Goal: Task Accomplishment & Management: Use online tool/utility

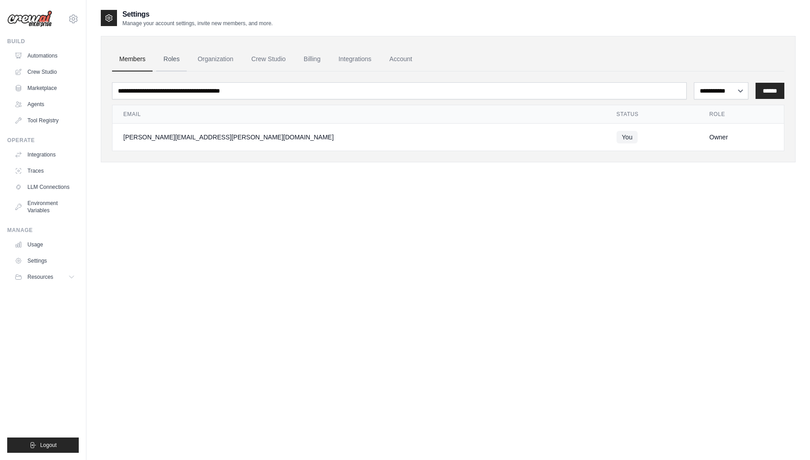
click at [165, 55] on link "Roles" at bounding box center [171, 59] width 31 height 24
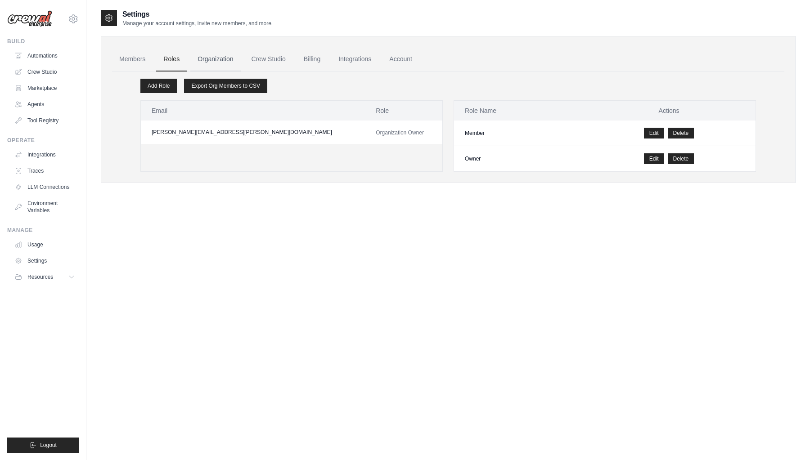
click at [219, 64] on link "Organization" at bounding box center [215, 59] width 50 height 24
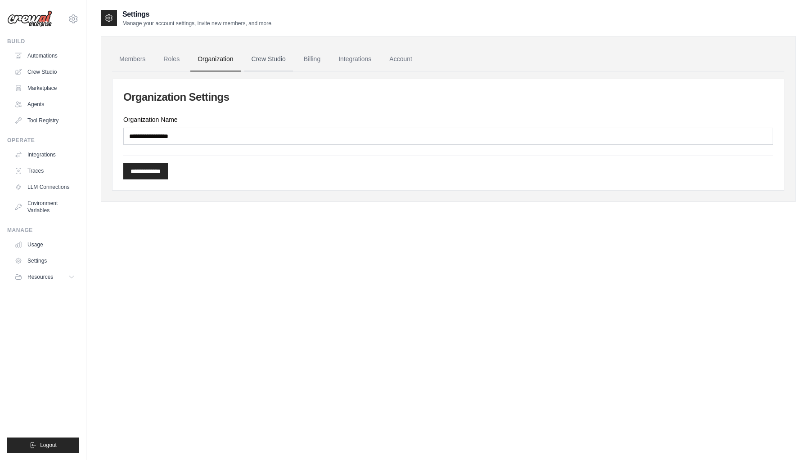
click at [272, 63] on link "Crew Studio" at bounding box center [268, 59] width 49 height 24
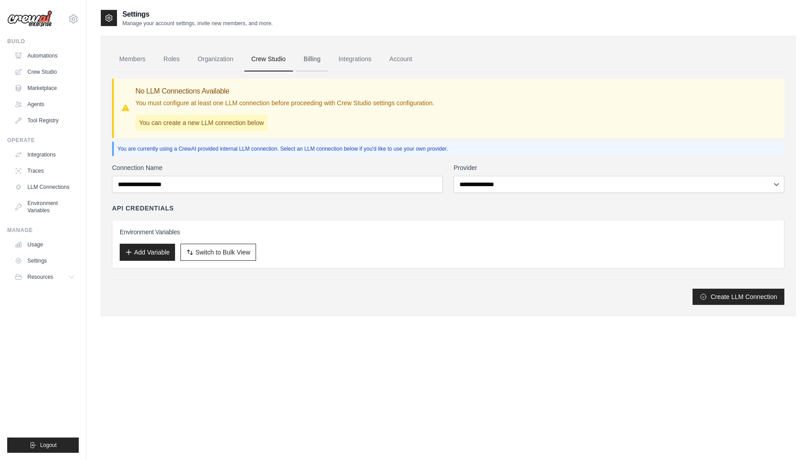
click at [311, 58] on link "Billing" at bounding box center [311, 59] width 31 height 24
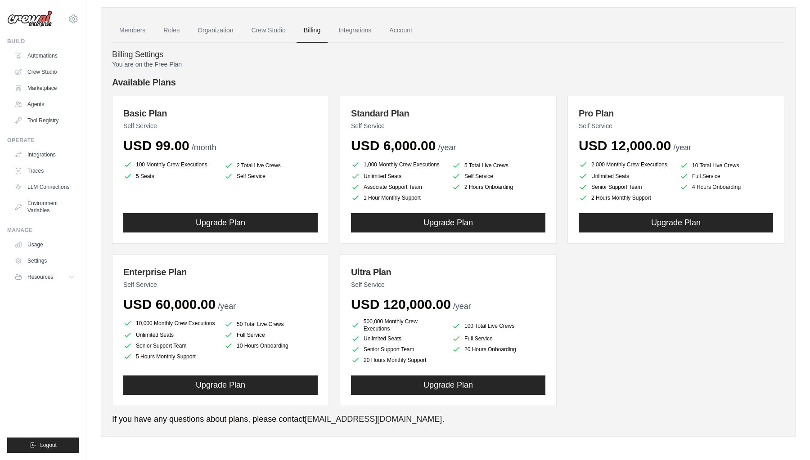
scroll to position [28, 0]
click at [357, 33] on link "Integrations" at bounding box center [354, 31] width 47 height 24
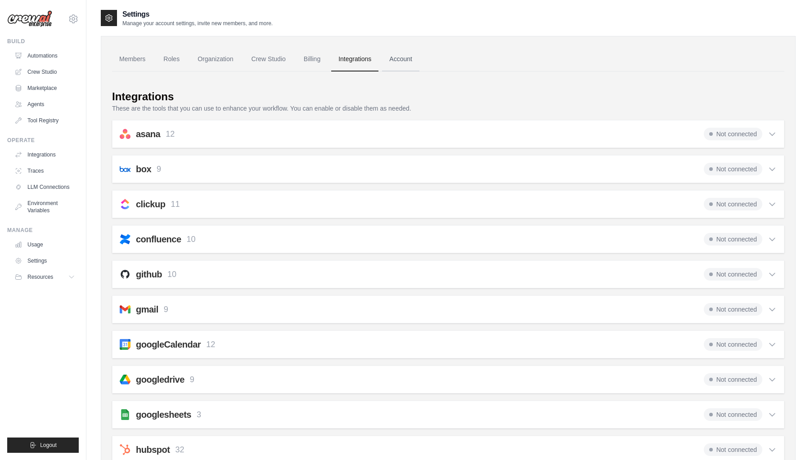
click at [415, 57] on link "Account" at bounding box center [400, 59] width 37 height 24
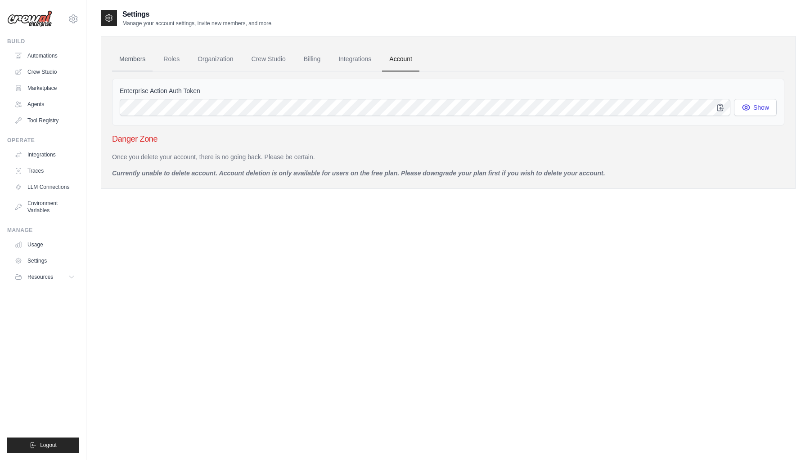
click at [141, 63] on link "Members" at bounding box center [132, 59] width 40 height 24
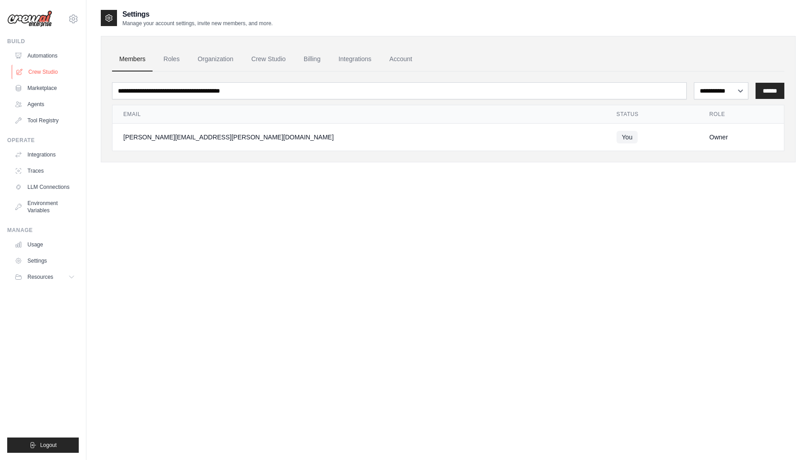
click at [44, 74] on link "Crew Studio" at bounding box center [46, 72] width 68 height 14
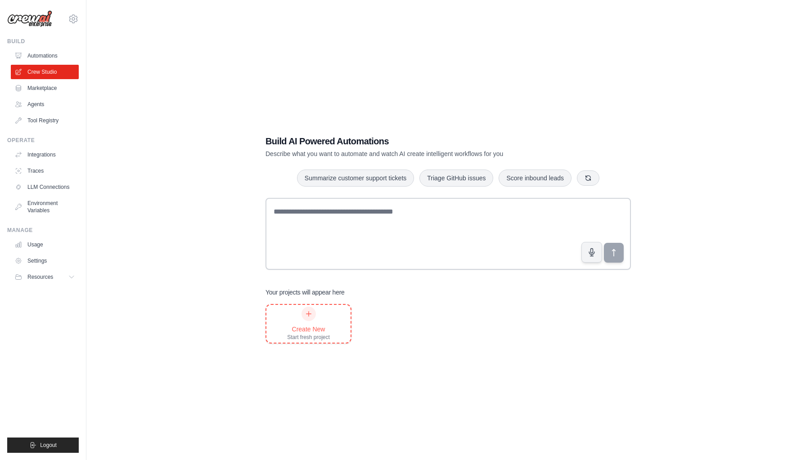
click at [309, 327] on div "Create New" at bounding box center [308, 329] width 43 height 9
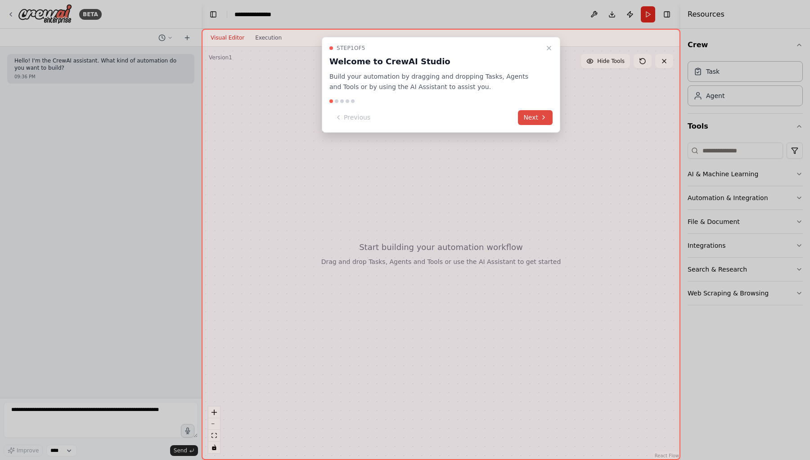
click at [537, 118] on button "Next" at bounding box center [535, 117] width 35 height 15
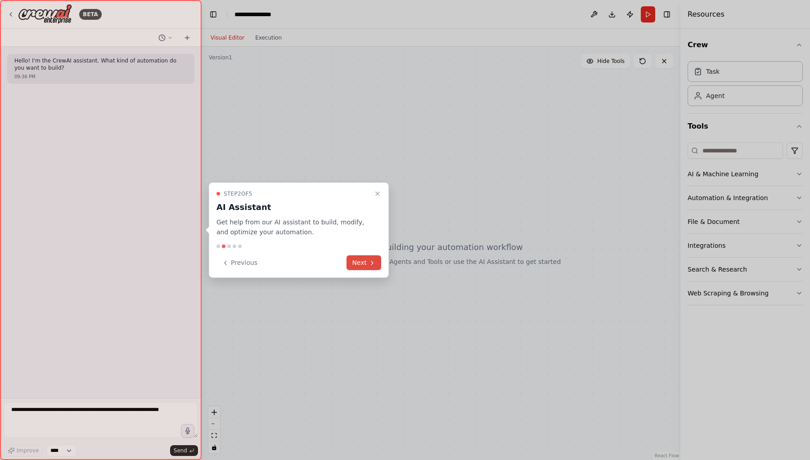
click at [359, 264] on button "Next" at bounding box center [363, 262] width 35 height 15
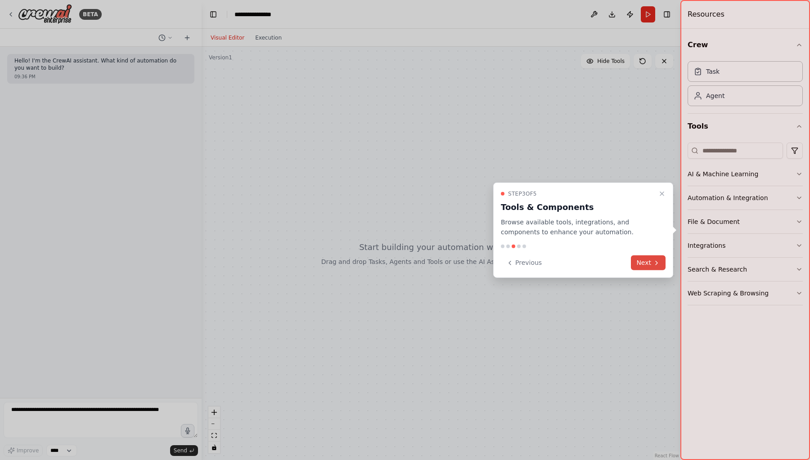
click at [654, 263] on icon at bounding box center [656, 262] width 7 height 7
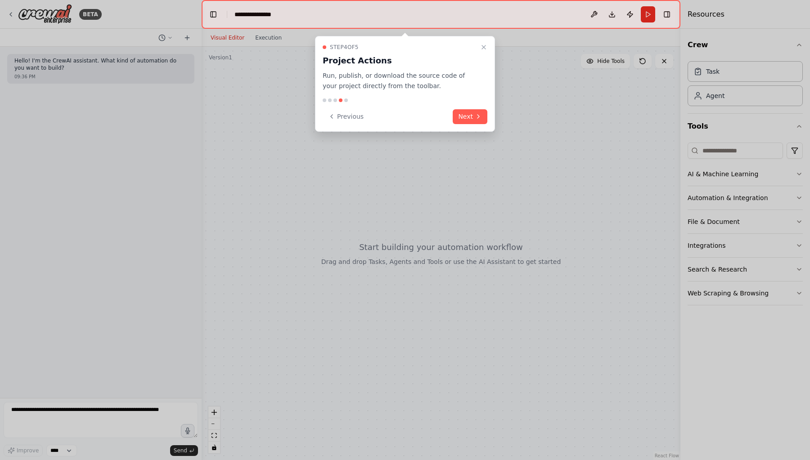
click at [474, 105] on div "Step 4 of 5 Project Actions Run, publish, or download the source code of your p…" at bounding box center [405, 84] width 180 height 96
click at [467, 112] on button "Next" at bounding box center [469, 116] width 35 height 15
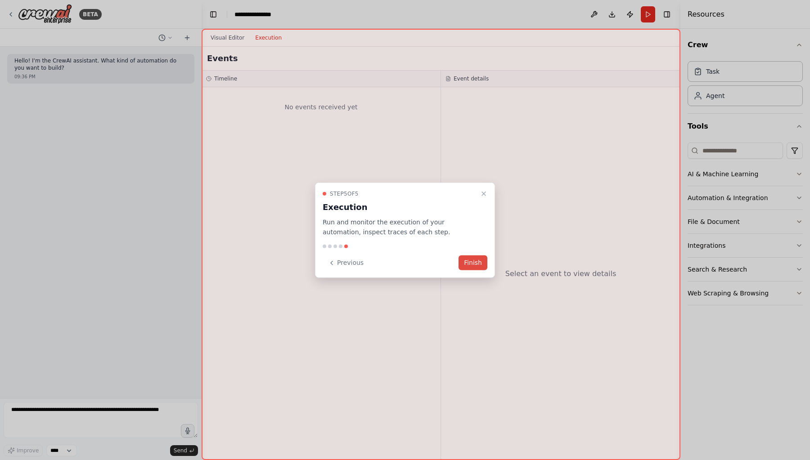
click at [474, 263] on button "Finish" at bounding box center [472, 262] width 29 height 15
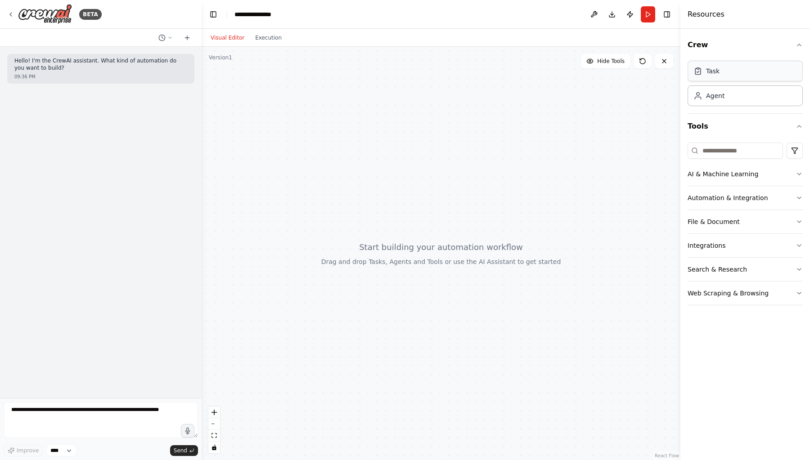
click at [720, 81] on div "Task Agent" at bounding box center [744, 82] width 115 height 49
click at [718, 72] on div "Task" at bounding box center [712, 71] width 13 height 9
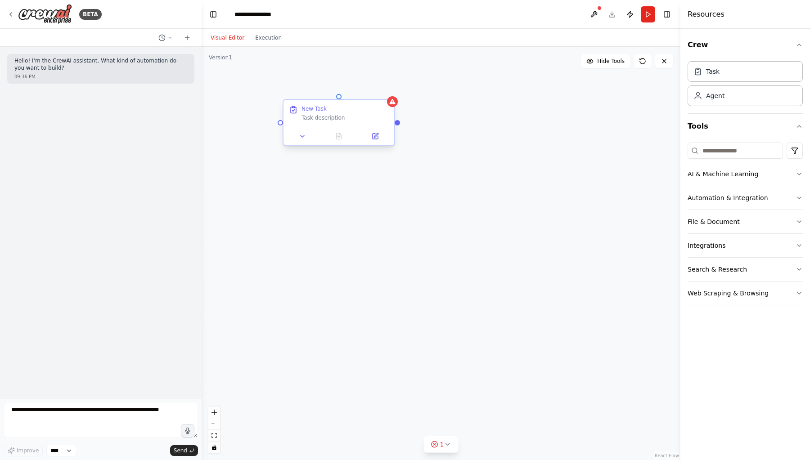
click at [340, 119] on div "Task description" at bounding box center [344, 117] width 87 height 7
click at [302, 141] on button at bounding box center [302, 136] width 31 height 11
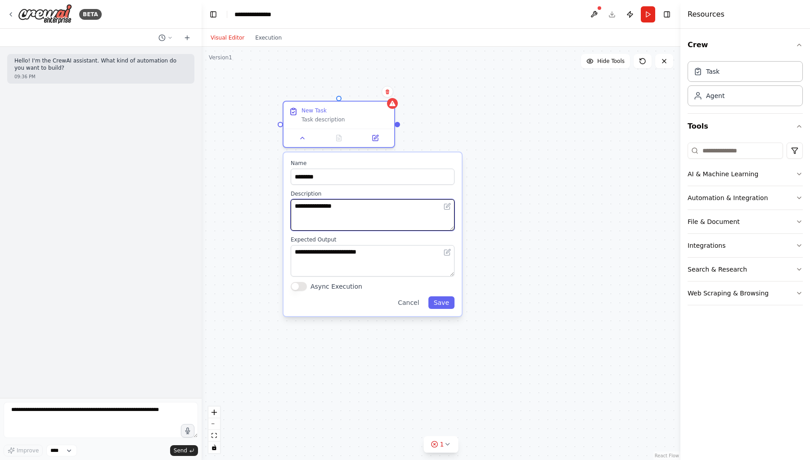
click at [340, 206] on textarea "**********" at bounding box center [373, 214] width 164 height 31
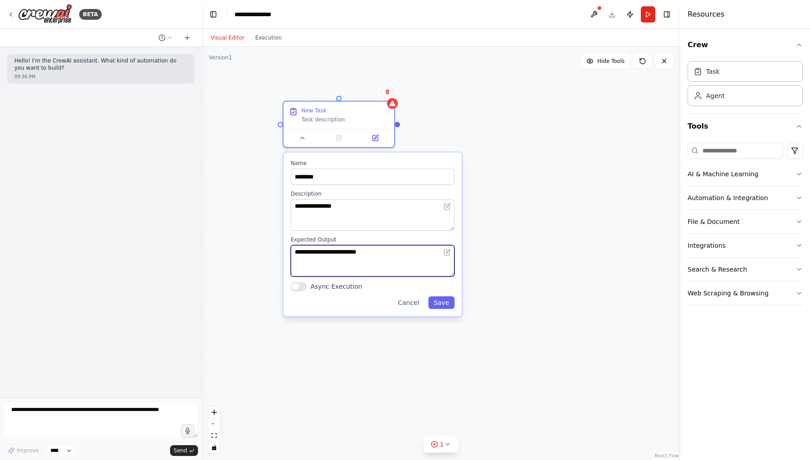
click at [362, 246] on textarea "**********" at bounding box center [373, 260] width 164 height 31
click at [411, 306] on button "Cancel" at bounding box center [408, 302] width 32 height 13
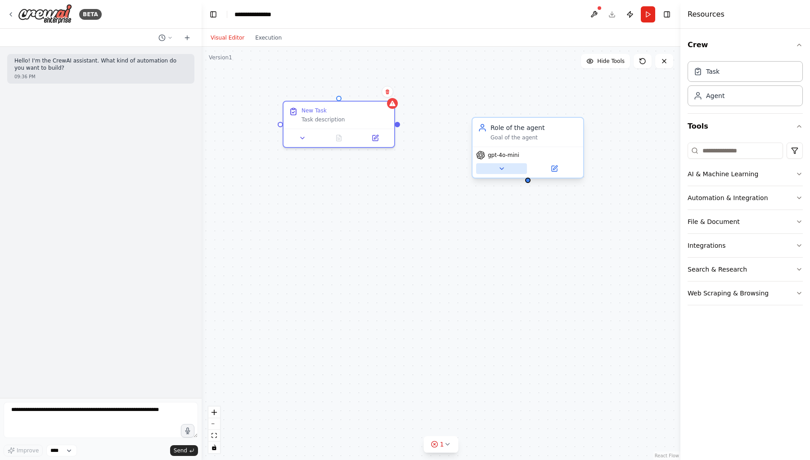
click at [502, 169] on icon at bounding box center [502, 169] width 4 height 2
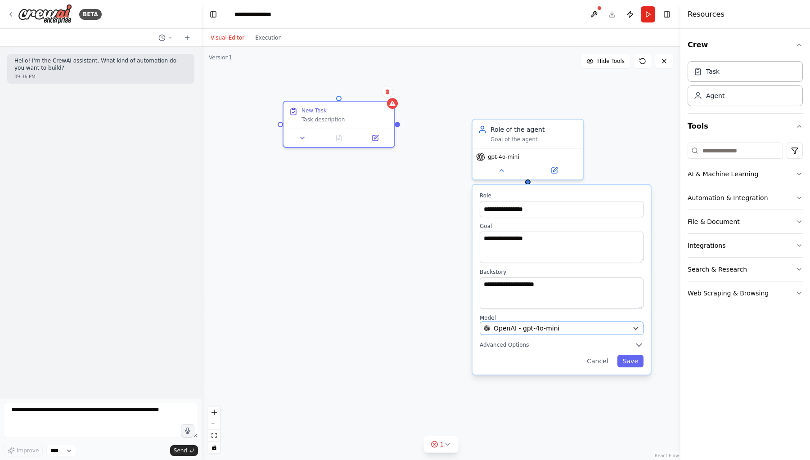
click at [533, 326] on span "OpenAI - gpt-4o-mini" at bounding box center [526, 328] width 66 height 9
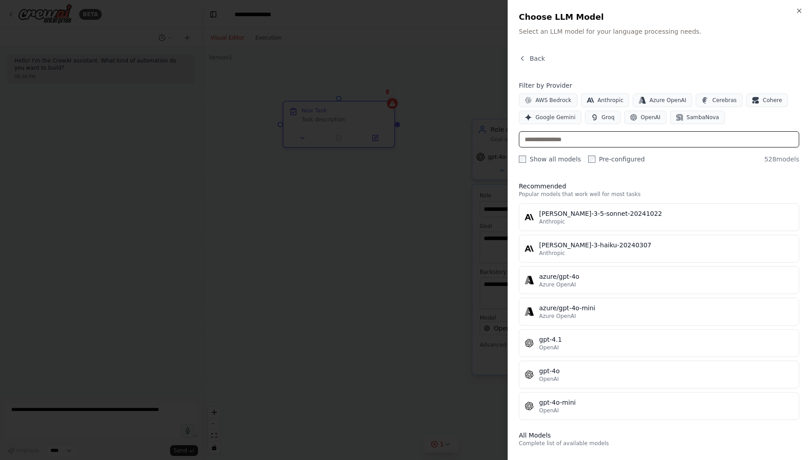
click at [596, 140] on input "text" at bounding box center [659, 139] width 280 height 16
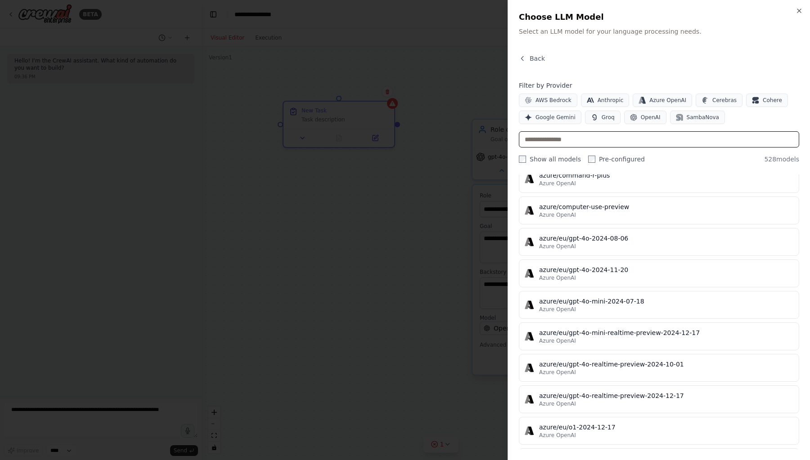
scroll to position [5073, 0]
type input "*"
